Goal: Find specific page/section: Find specific page/section

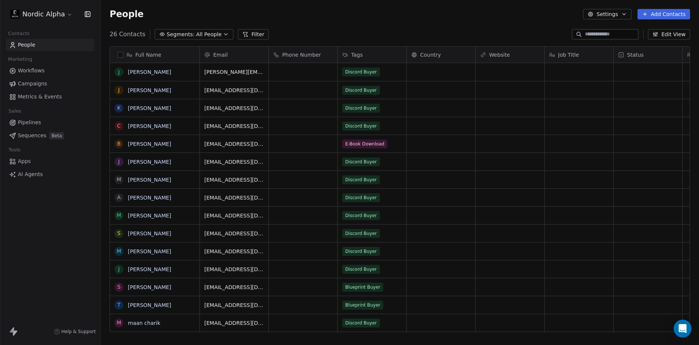
scroll to position [298, 593]
click at [328, 19] on div "People Settings Add Contacts" at bounding box center [400, 14] width 581 height 10
click at [26, 72] on span "Workflows" at bounding box center [31, 71] width 27 height 8
click at [35, 68] on span "Workflows" at bounding box center [31, 71] width 27 height 8
